Goal: Information Seeking & Learning: Check status

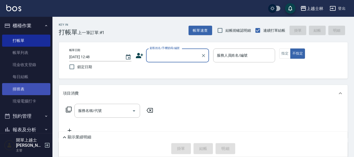
click at [36, 92] on link "排班表" at bounding box center [26, 89] width 48 height 12
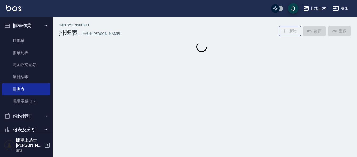
click at [34, 100] on link "現場電腦打卡" at bounding box center [26, 101] width 48 height 12
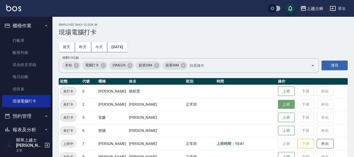
click at [278, 104] on button "上班" at bounding box center [286, 104] width 17 height 9
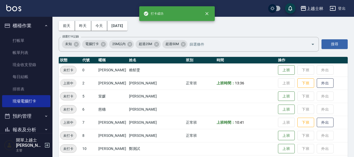
scroll to position [26, 0]
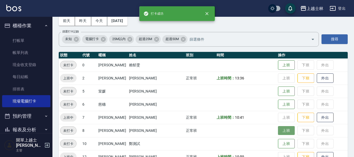
click at [278, 131] on button "上班" at bounding box center [286, 130] width 17 height 9
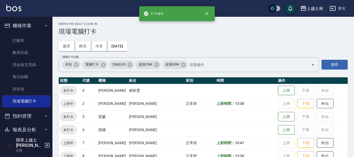
scroll to position [0, 0]
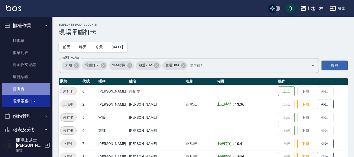
click at [35, 90] on link "排班表" at bounding box center [26, 89] width 48 height 12
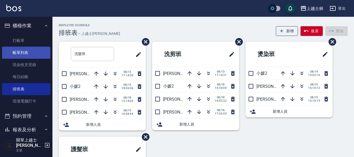
drag, startPoint x: 35, startPoint y: 90, endPoint x: 19, endPoint y: 51, distance: 42.1
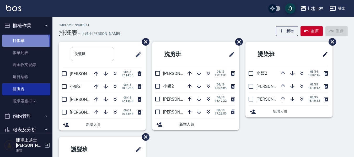
drag, startPoint x: 19, startPoint y: 51, endPoint x: 19, endPoint y: 42, distance: 8.4
click at [19, 42] on link "打帳單" at bounding box center [26, 41] width 48 height 12
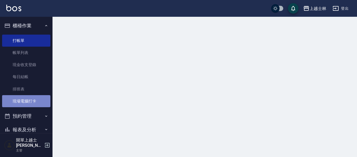
click at [27, 100] on link "現場電腦打卡" at bounding box center [26, 101] width 48 height 12
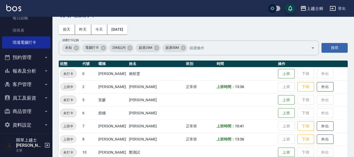
scroll to position [26, 0]
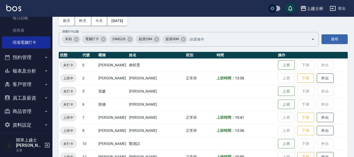
click at [23, 75] on button "報表及分析" at bounding box center [26, 71] width 48 height 14
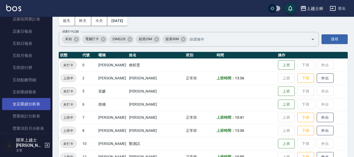
scroll to position [164, 0]
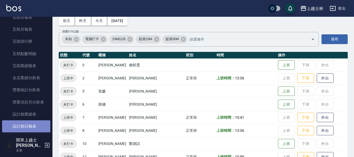
click at [36, 124] on link "設計師日報表" at bounding box center [26, 126] width 48 height 12
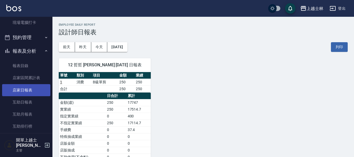
scroll to position [184, 0]
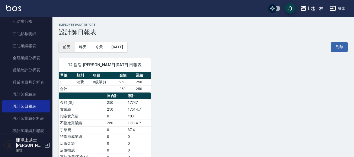
click at [66, 48] on button "前天" at bounding box center [67, 47] width 16 height 10
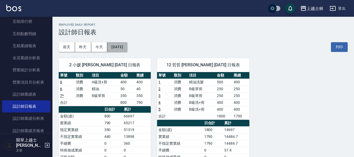
click at [127, 43] on button "[DATE]" at bounding box center [117, 47] width 20 height 10
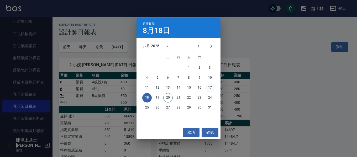
click at [209, 88] on button "17" at bounding box center [209, 87] width 9 height 9
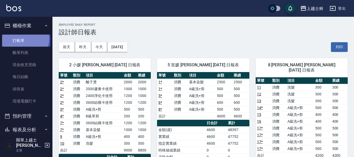
click at [23, 39] on link "打帳單" at bounding box center [26, 41] width 48 height 12
